Goal: Task Accomplishment & Management: Use online tool/utility

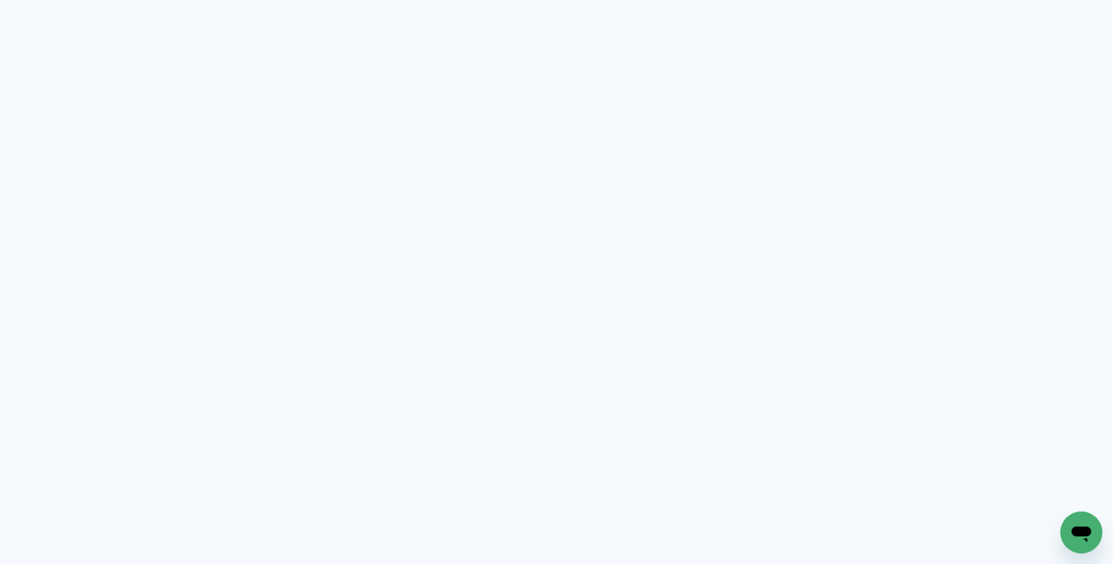
click at [941, 179] on neon-animated-pages "Prosite Website + Landing pages Proof Sistema de seleção e venda de fotos Desig…" at bounding box center [556, 282] width 1113 height 564
